Goal: Information Seeking & Learning: Learn about a topic

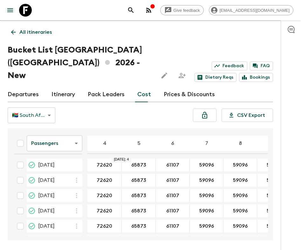
scroll to position [502, 0]
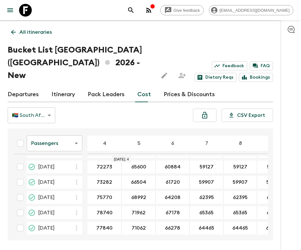
click at [38, 30] on p "All itineraries" at bounding box center [35, 32] width 32 height 8
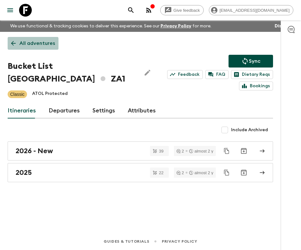
click at [30, 47] on p "All adventures" at bounding box center [37, 43] width 36 height 8
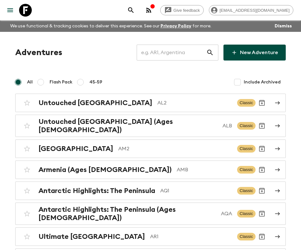
click at [188, 51] on input "text" at bounding box center [172, 53] width 70 height 18
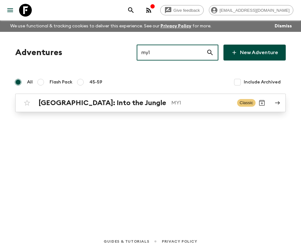
type input "my1"
click at [171, 105] on p "MY1" at bounding box center [201, 103] width 61 height 8
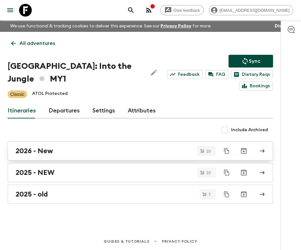
click at [95, 152] on div "2026 - New" at bounding box center [134, 151] width 237 height 8
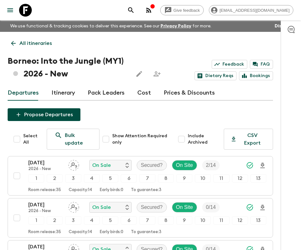
click at [61, 96] on link "Itinerary" at bounding box center [63, 92] width 24 height 15
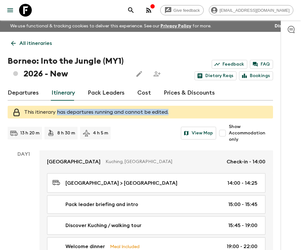
drag, startPoint x: 57, startPoint y: 110, endPoint x: 166, endPoint y: 111, distance: 109.3
click at [166, 111] on div "This itinerary has departures running and cannot be edited." at bounding box center [140, 112] width 265 height 13
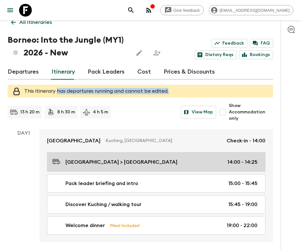
scroll to position [25, 0]
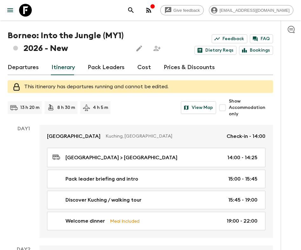
click at [30, 164] on div "Day 1" at bounding box center [24, 181] width 32 height 113
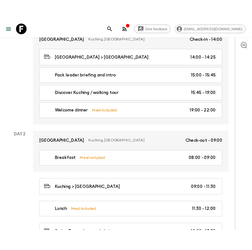
scroll to position [0, 0]
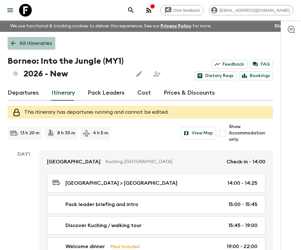
click at [44, 43] on p "All itineraries" at bounding box center [35, 43] width 32 height 8
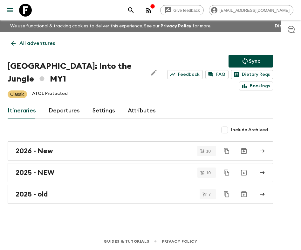
click at [32, 52] on div "All adventures Borneo: Into the Jungle MY1 Sync Feedback FAQ Dietary Reqs Booki…" at bounding box center [140, 123] width 281 height 183
click at [32, 41] on p "All adventures" at bounding box center [37, 43] width 36 height 8
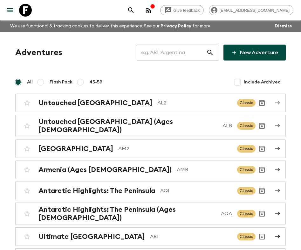
click at [168, 54] on input "text" at bounding box center [172, 53] width 70 height 18
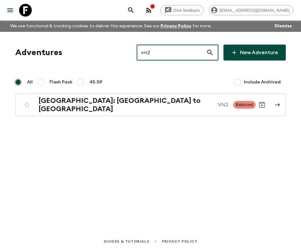
type input "vn2"
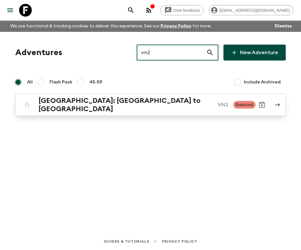
click at [157, 97] on div "[GEOGRAPHIC_DATA]: [GEOGRAPHIC_DATA] to Hoi An VN2 Balanced" at bounding box center [138, 104] width 235 height 17
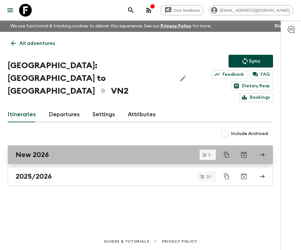
click at [55, 150] on div "New 2026" at bounding box center [134, 154] width 237 height 8
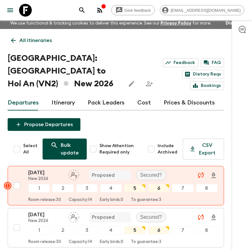
scroll to position [6, 0]
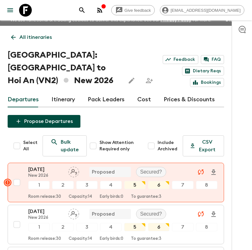
click at [14, 33] on link "All itineraries" at bounding box center [32, 37] width 48 height 13
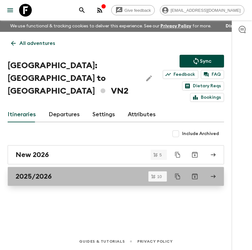
click at [59, 167] on link "2025/2026" at bounding box center [116, 176] width 216 height 19
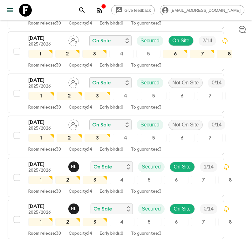
scroll to position [360, 0]
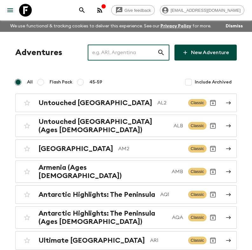
click at [126, 52] on input "text" at bounding box center [123, 53] width 70 height 18
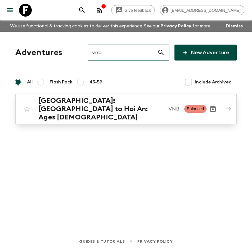
type input "vnb"
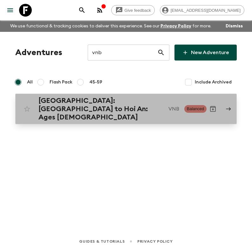
click at [125, 111] on h2 "[GEOGRAPHIC_DATA]: [GEOGRAPHIC_DATA] to Hoi An: Ages [DEMOGRAPHIC_DATA]" at bounding box center [100, 108] width 125 height 25
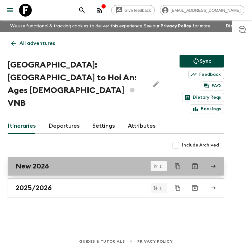
click at [67, 162] on div "New 2026" at bounding box center [110, 166] width 188 height 8
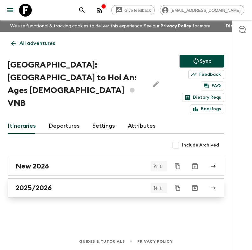
click at [49, 183] on h2 "2025/2026" at bounding box center [34, 187] width 36 height 8
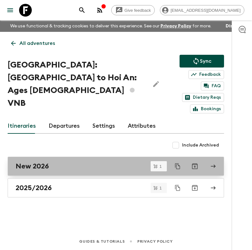
click at [65, 162] on div "New 2026" at bounding box center [110, 166] width 188 height 8
